Goal: Information Seeking & Learning: Learn about a topic

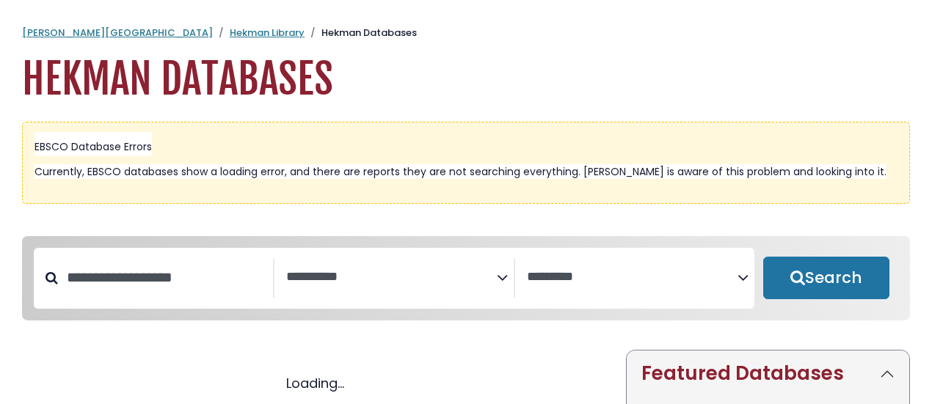
select select "Database Subject Filter"
select select "Database Vendors Filter"
select select "Database Subject Filter"
select select "Database Vendors Filter"
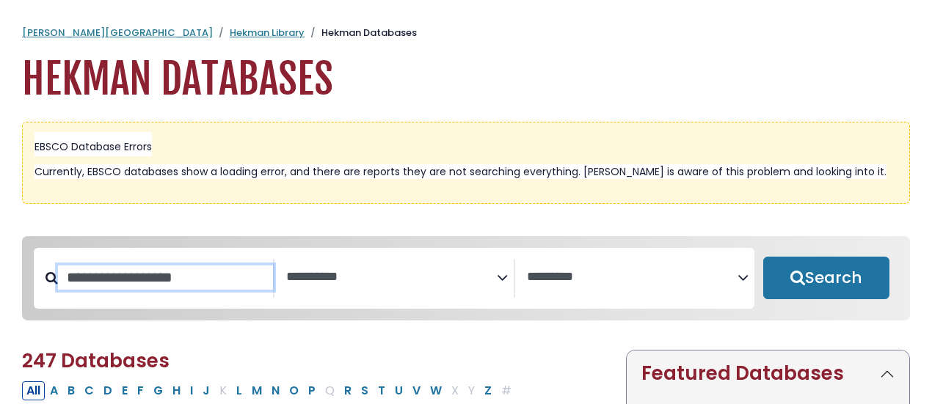
click at [209, 280] on input "Search database by title or keyword" at bounding box center [165, 278] width 215 height 24
type input "********"
click at [763, 257] on button "Search" at bounding box center [826, 278] width 126 height 43
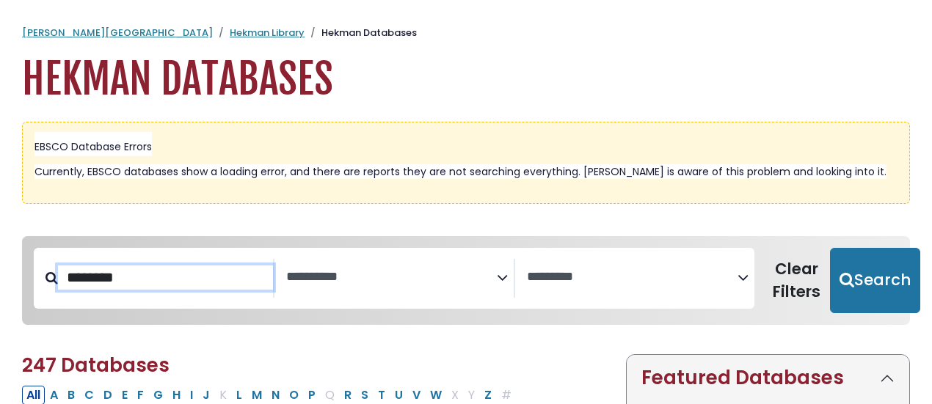
select select "Database Subject Filter"
select select "Database Vendors Filter"
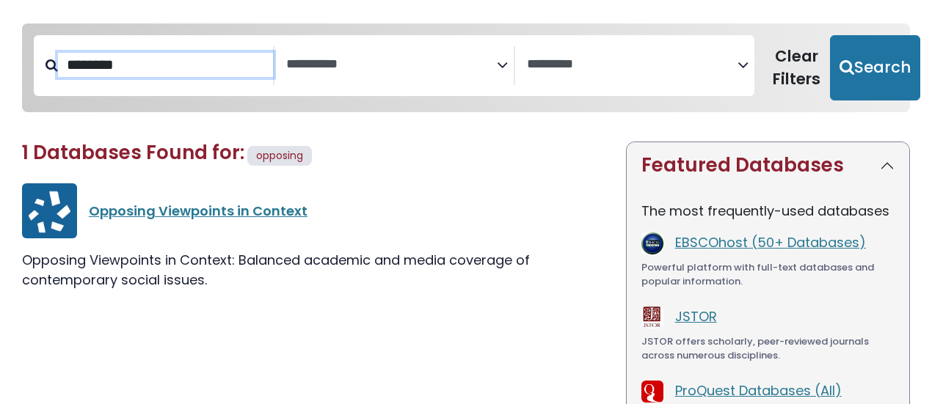
scroll to position [220, 0]
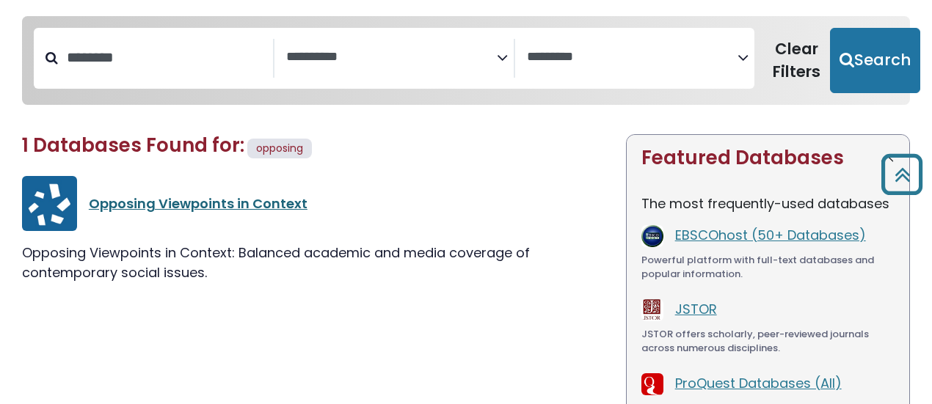
click at [200, 201] on link "Opposing Viewpoints in Context" at bounding box center [198, 203] width 219 height 18
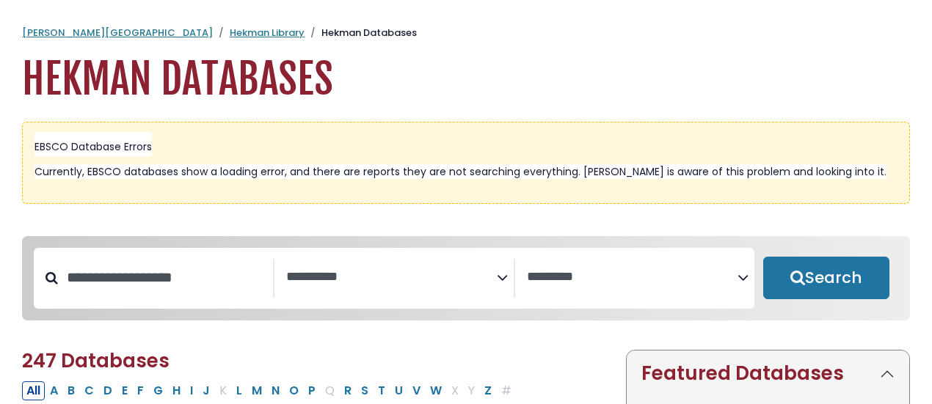
select select "Database Subject Filter"
select select "Database Vendors Filter"
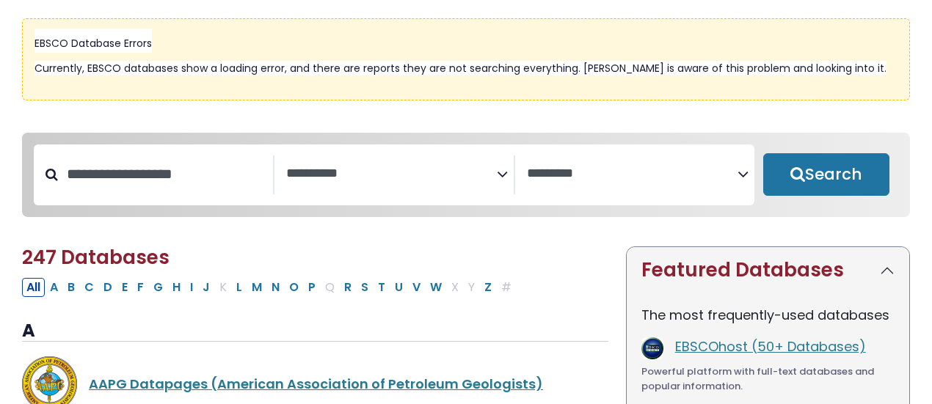
scroll to position [104, 0]
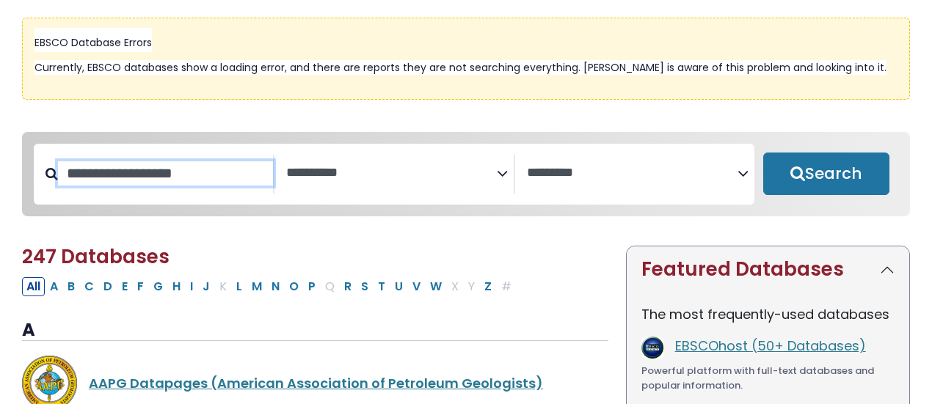
click at [211, 186] on input "Search database by title or keyword" at bounding box center [165, 173] width 215 height 24
type input "*****"
click at [763, 153] on button "Search" at bounding box center [826, 174] width 126 height 43
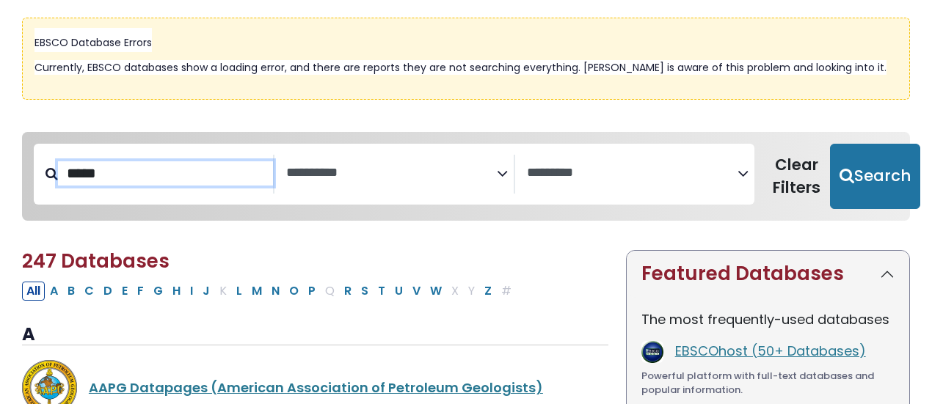
select select "Database Subject Filter"
select select "Database Vendors Filter"
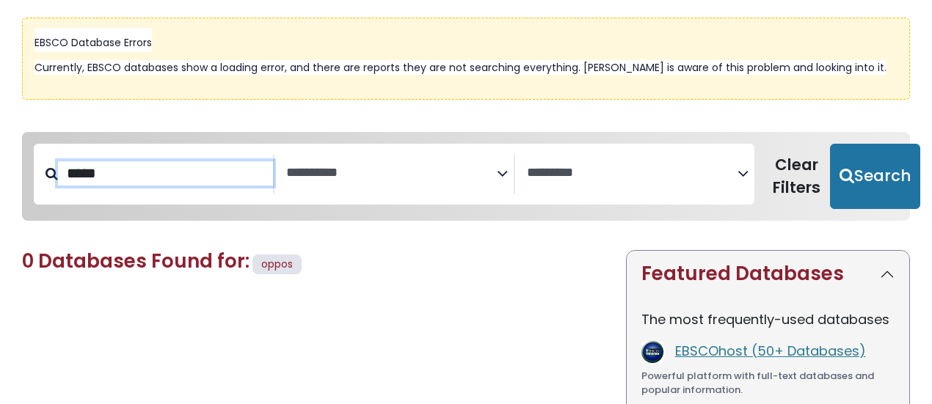
click at [167, 180] on input "*****" at bounding box center [165, 173] width 215 height 24
type input "*"
click at [830, 144] on button "Search" at bounding box center [875, 177] width 90 height 66
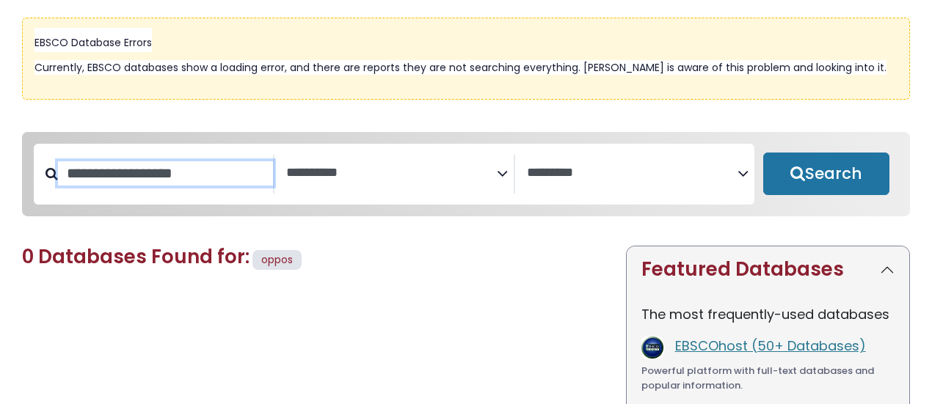
select select "Database Subject Filter"
select select "Database Vendors Filter"
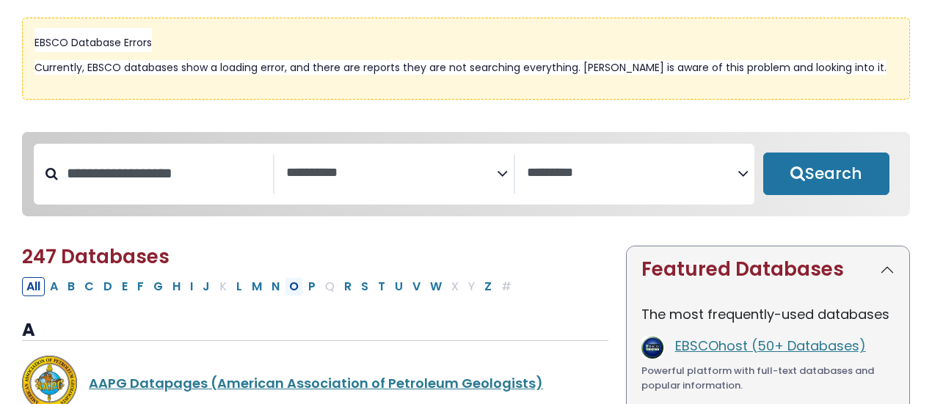
click at [288, 294] on button "O" at bounding box center [294, 286] width 18 height 19
select select "Database Subject Filter"
select select "Database Vendors Filter"
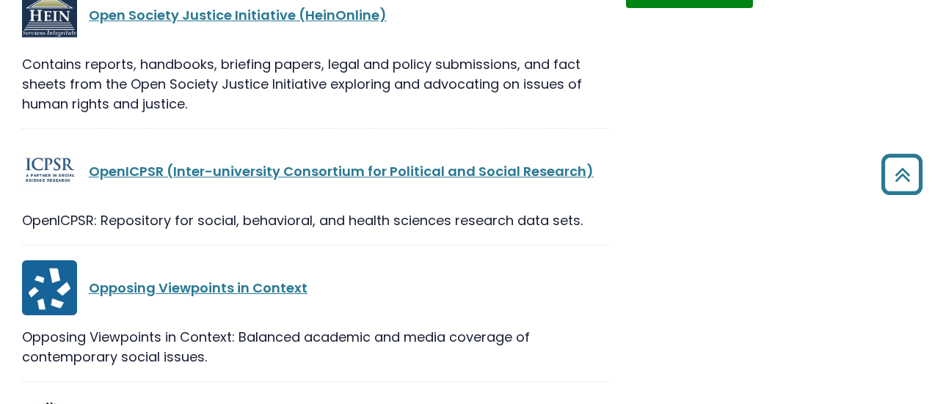
scroll to position [790, 0]
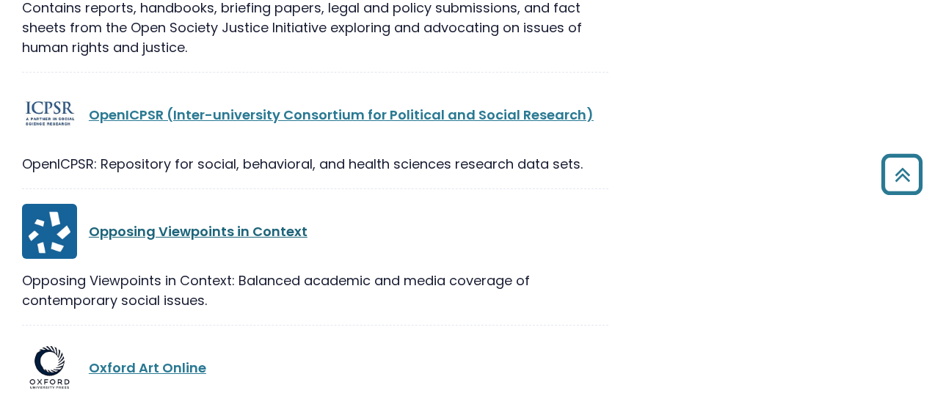
click at [252, 237] on link "Opposing Viewpoints in Context" at bounding box center [198, 231] width 219 height 18
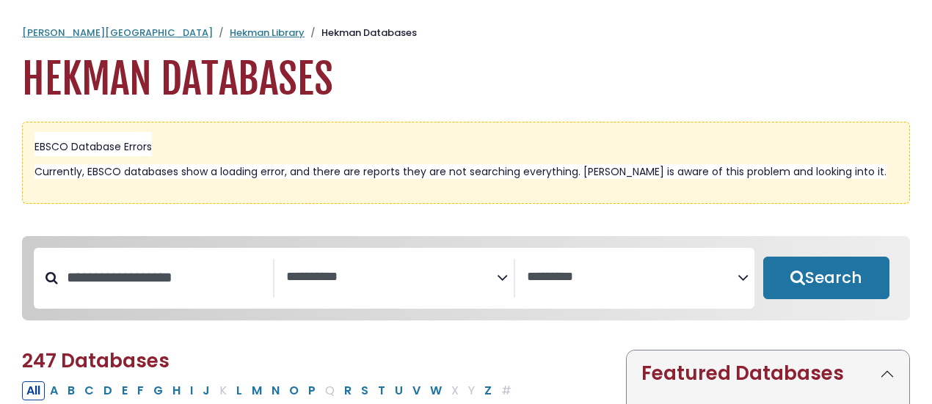
select select "Database Subject Filter"
select select "Database Vendors Filter"
click at [291, 395] on button "O" at bounding box center [294, 391] width 18 height 19
select select "Database Subject Filter"
select select "Database Vendors Filter"
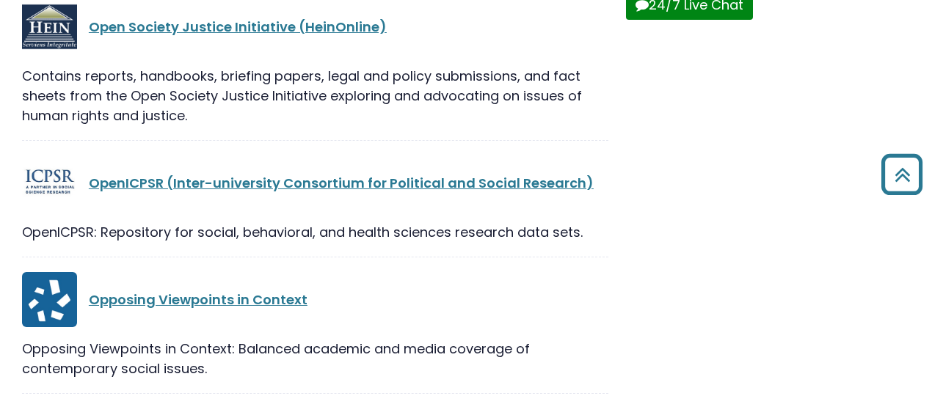
scroll to position [722, 0]
click at [272, 299] on link "Opposing Viewpoints in Context" at bounding box center [198, 299] width 219 height 18
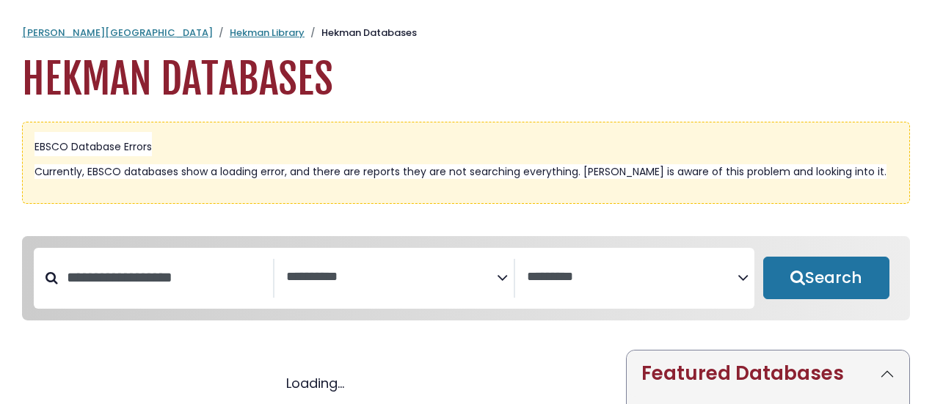
select select "Database Subject Filter"
select select "Database Vendors Filter"
select select "Database Subject Filter"
select select "Database Vendors Filter"
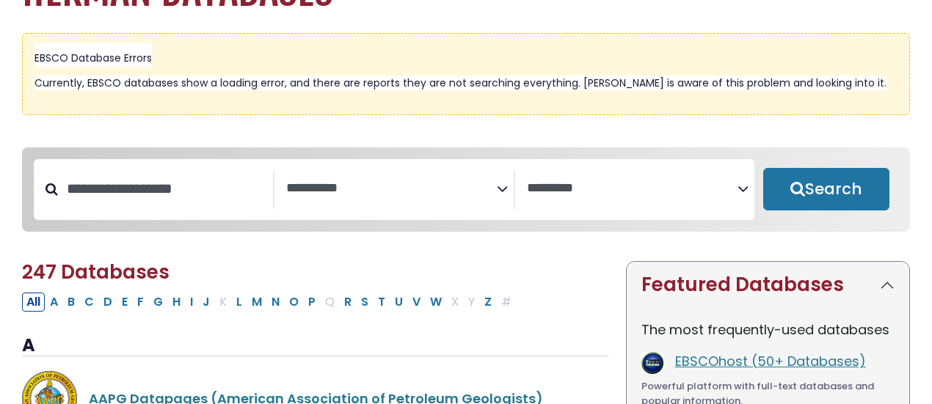
scroll to position [94, 0]
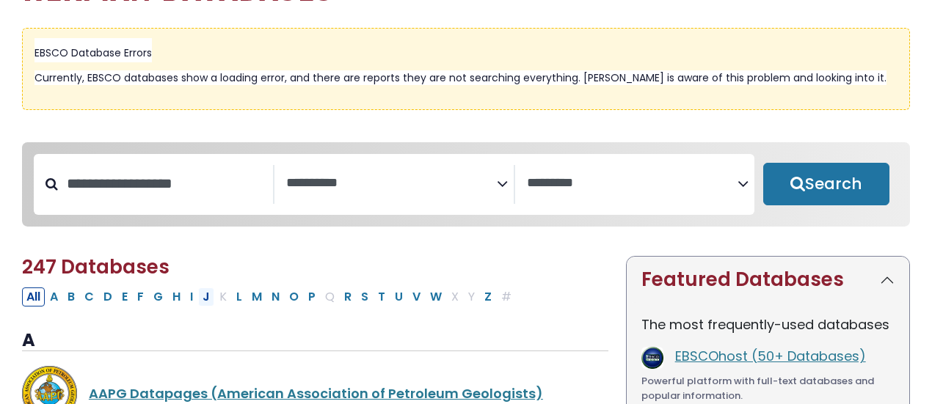
click at [198, 297] on button "J" at bounding box center [206, 297] width 16 height 19
select select "Database Subject Filter"
select select "Database Vendors Filter"
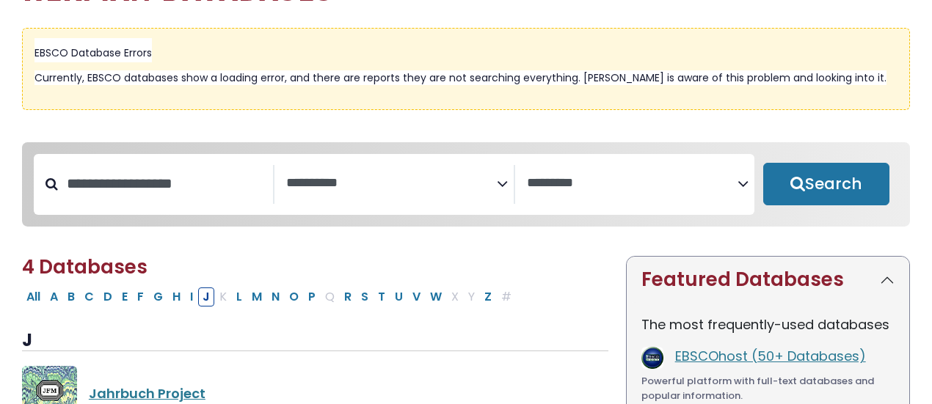
click at [198, 297] on button "J" at bounding box center [206, 297] width 16 height 19
select select "Database Subject Filter"
select select "Database Vendors Filter"
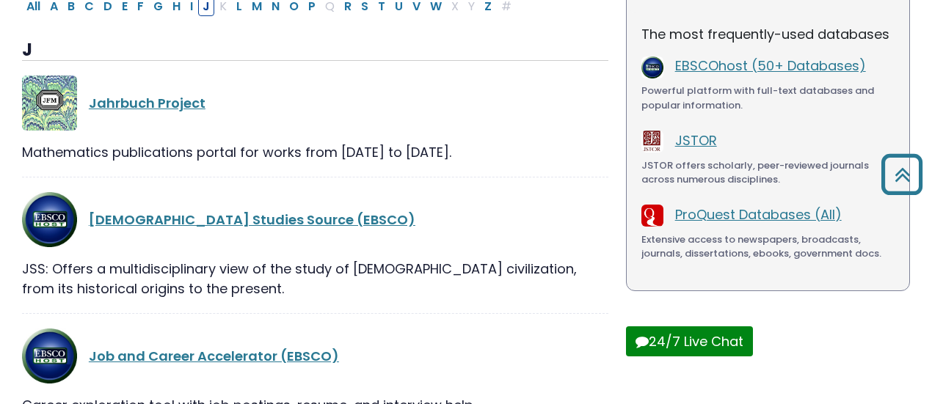
scroll to position [598, 0]
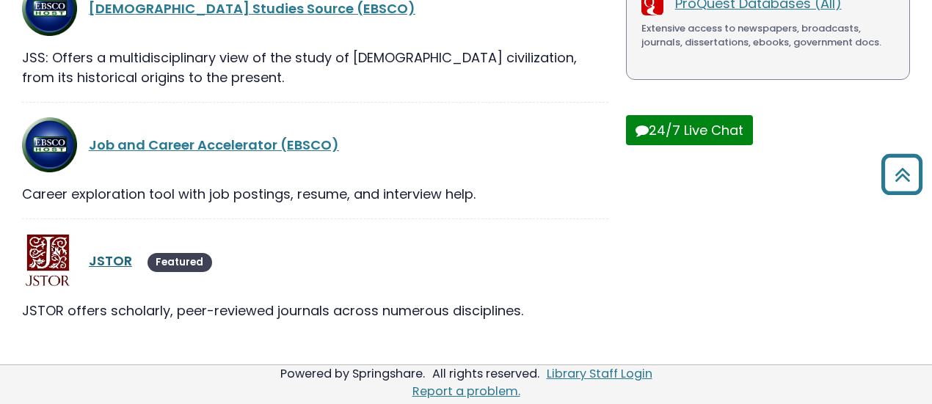
click at [109, 263] on link "JSTOR" at bounding box center [110, 261] width 43 height 18
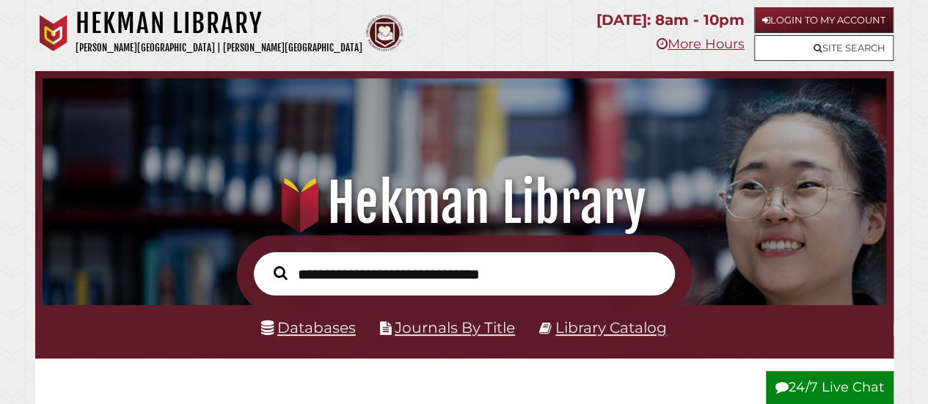
click at [450, 272] on input "text" at bounding box center [464, 274] width 423 height 45
type input "*"
type input "**********"
click at [266, 263] on button "Search" at bounding box center [280, 273] width 29 height 21
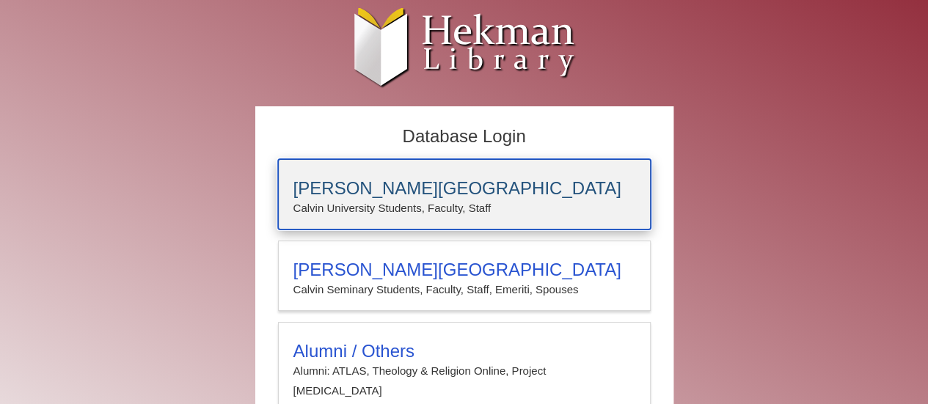
click at [311, 186] on h3 "[PERSON_NAME][GEOGRAPHIC_DATA]" at bounding box center [465, 188] width 342 height 21
click at [564, 195] on h3 "[PERSON_NAME][GEOGRAPHIC_DATA]" at bounding box center [465, 188] width 342 height 21
